Goal: Information Seeking & Learning: Learn about a topic

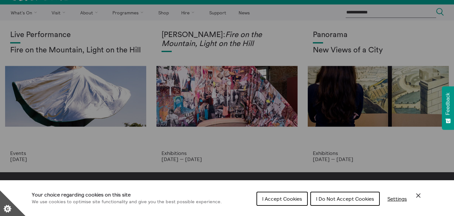
scroll to position [9, 0]
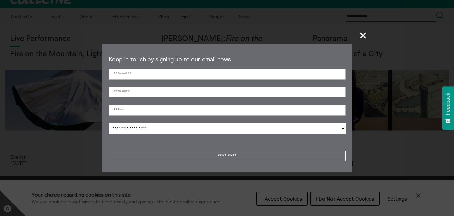
click at [362, 36] on span "+" at bounding box center [363, 35] width 19 height 19
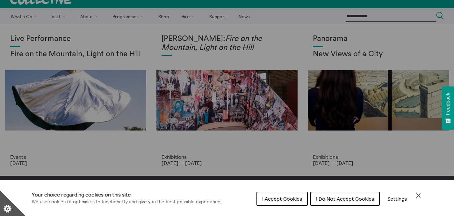
click at [184, 47] on div "Cookie preferences" at bounding box center [227, 108] width 454 height 216
click at [189, 166] on div "Cookie preferences" at bounding box center [227, 108] width 454 height 216
click at [228, 125] on div "Cookie preferences" at bounding box center [227, 108] width 454 height 216
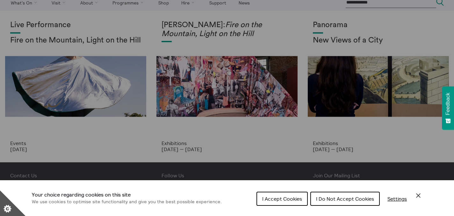
scroll to position [24, 0]
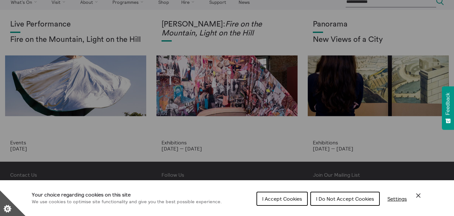
click at [392, 72] on div "Cookie preferences" at bounding box center [227, 108] width 454 height 216
click at [321, 200] on span "I Do Not Accept Cookies" at bounding box center [345, 198] width 58 height 6
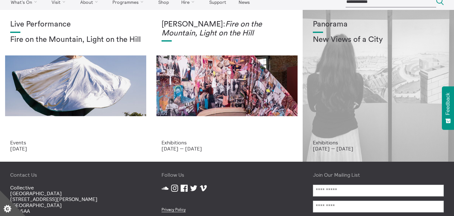
click at [337, 66] on div "Panorama New Views of a City" at bounding box center [378, 79] width 131 height 119
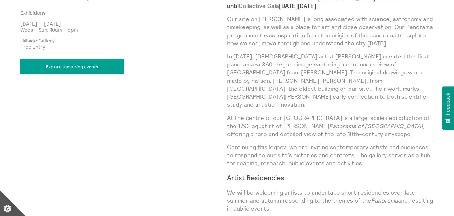
scroll to position [399, 0]
